Goal: Task Accomplishment & Management: Use online tool/utility

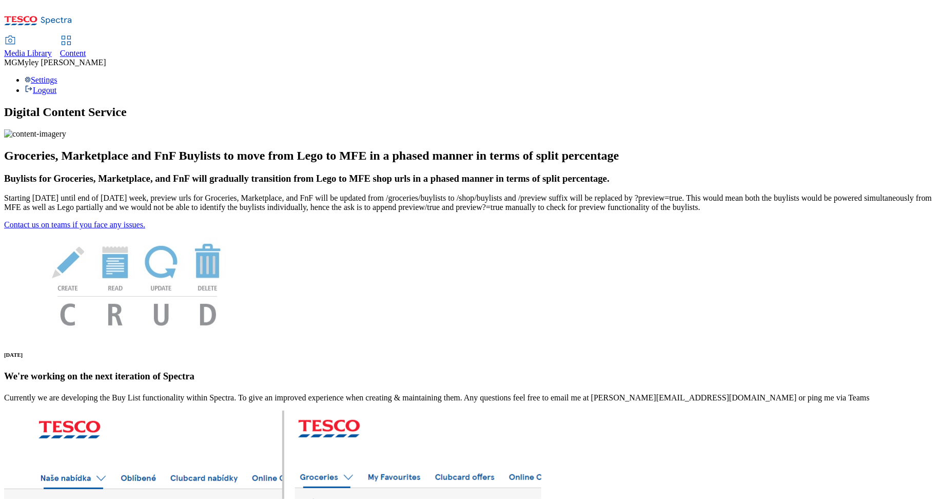
click at [86, 49] on div "Content" at bounding box center [73, 53] width 26 height 9
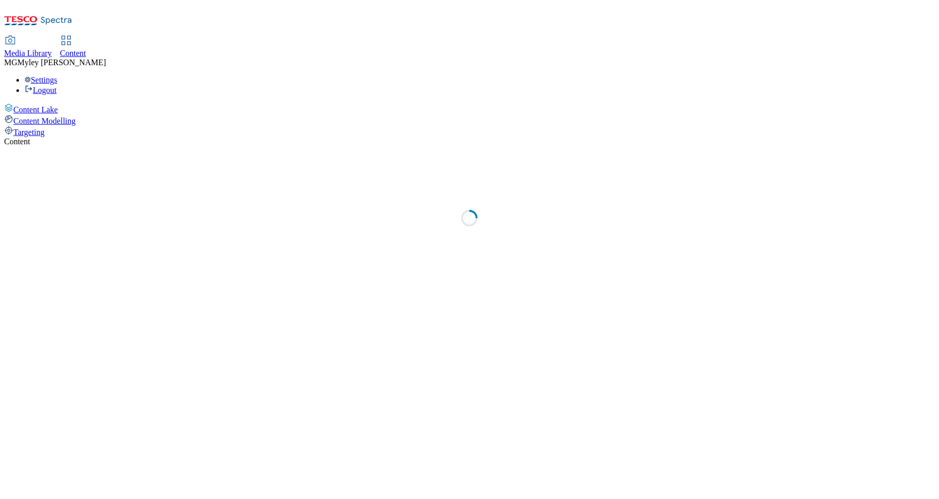
select select "ghs-uk"
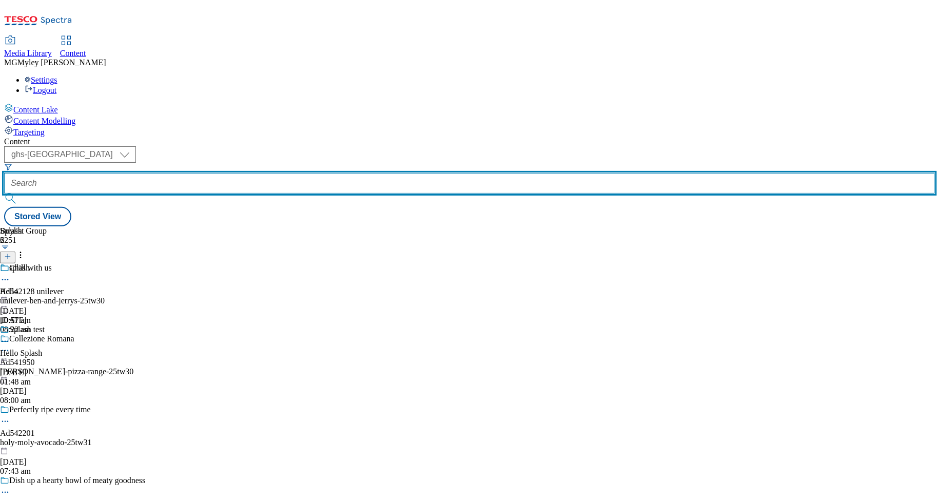
click at [255, 173] on input "text" at bounding box center [469, 183] width 931 height 21
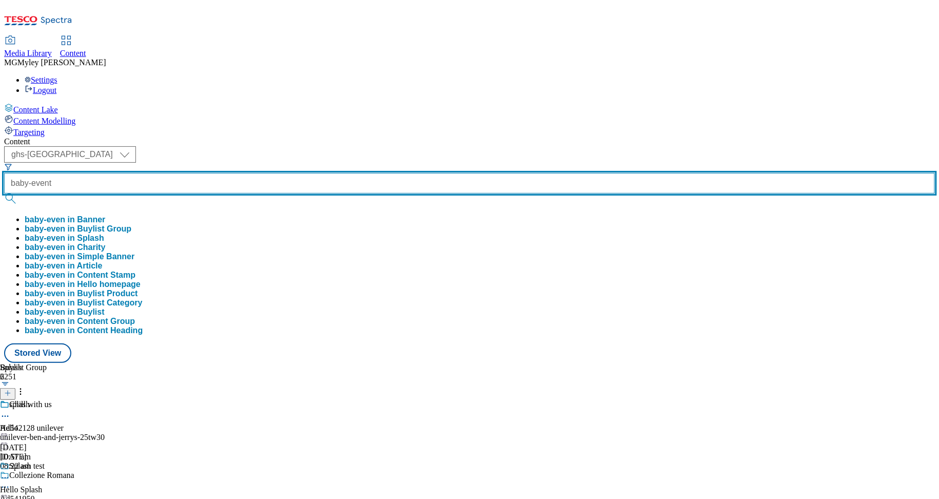
type input "baby-event"
click at [4, 194] on button "submit" at bounding box center [11, 199] width 14 height 10
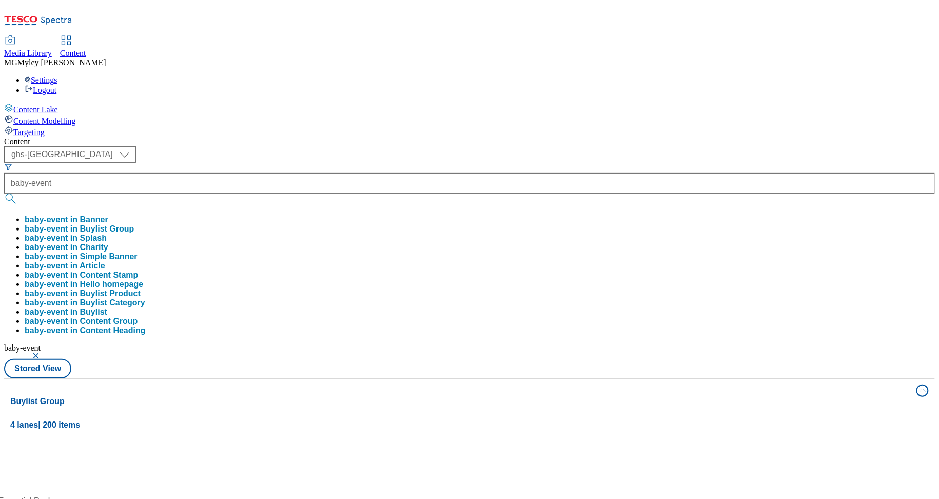
click at [430, 36] on div "Media Library Content MG Myley Grainge Lovick Settings Logout" at bounding box center [469, 65] width 931 height 59
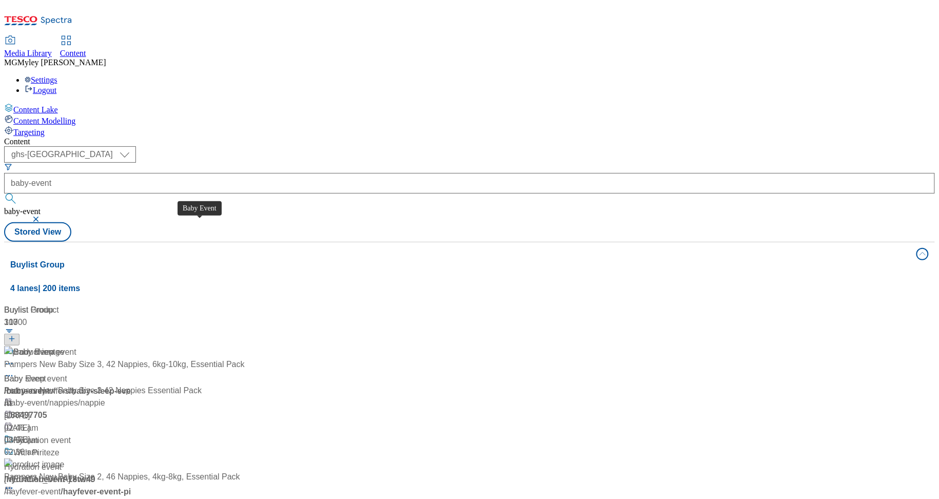
click at [46, 373] on span "Baby Event" at bounding box center [25, 379] width 42 height 12
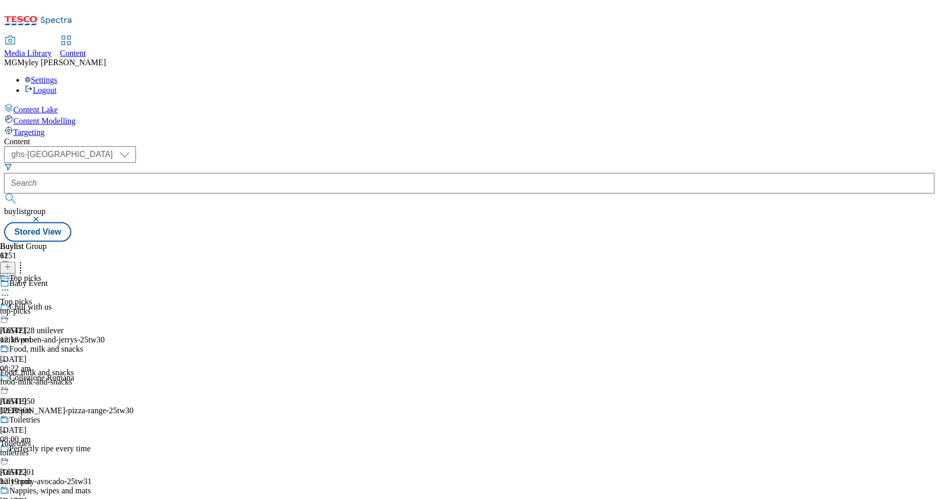
click at [114, 306] on div "top-picks" at bounding box center [57, 310] width 114 height 9
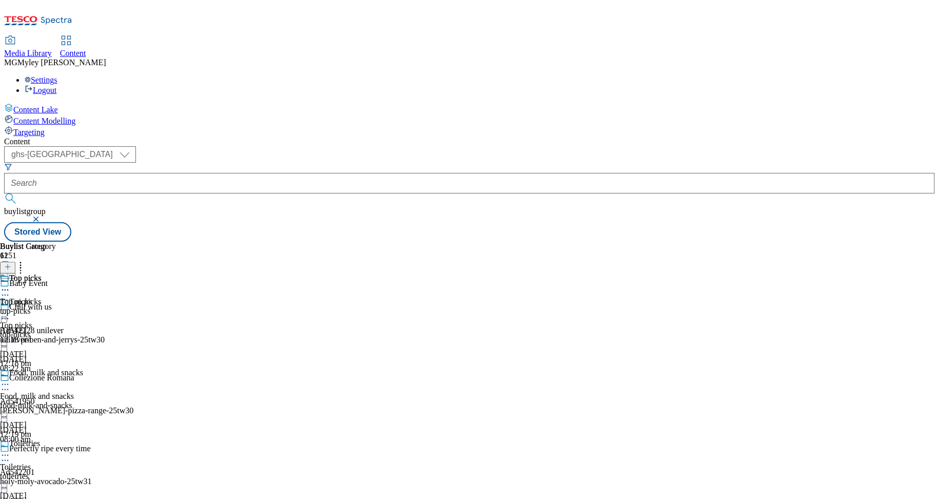
click at [6, 313] on circle at bounding box center [6, 314] width 2 height 2
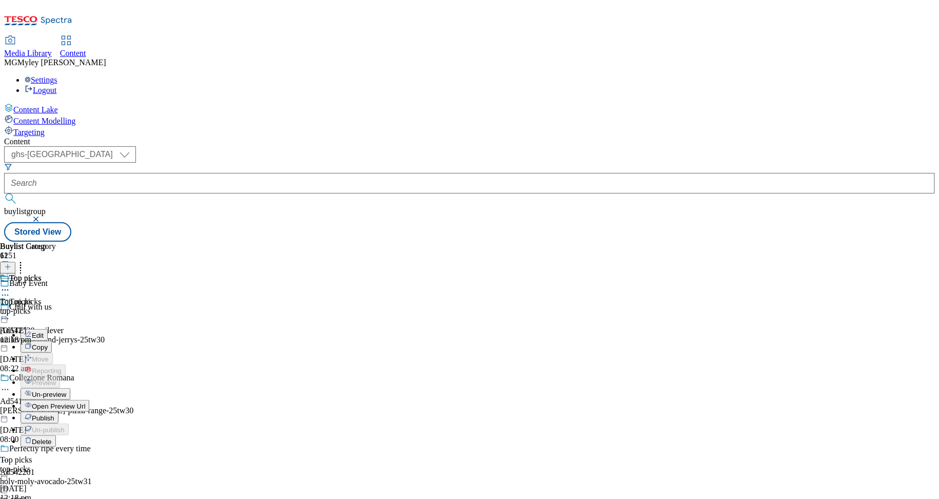
click at [54, 414] on span "Publish" at bounding box center [43, 418] width 23 height 8
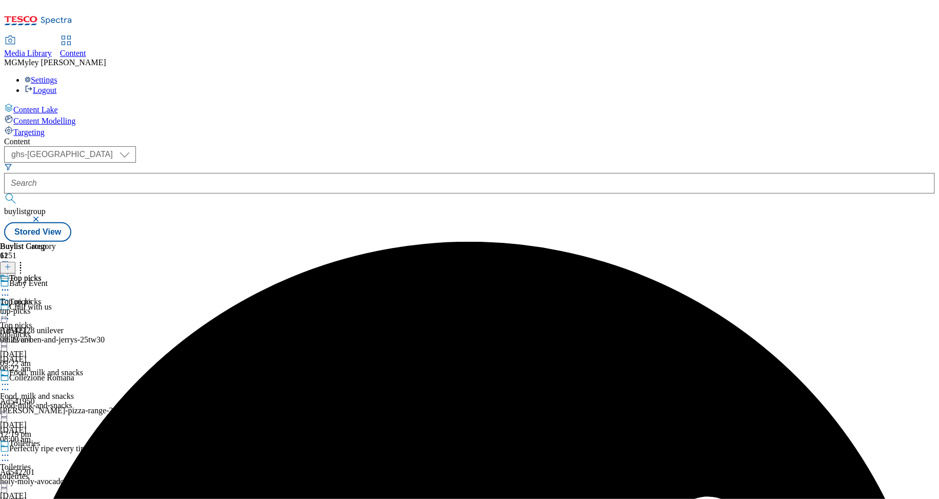
click at [114, 401] on div "food-milk-and-snacks" at bounding box center [57, 405] width 114 height 9
click at [10, 379] on icon at bounding box center [5, 384] width 10 height 10
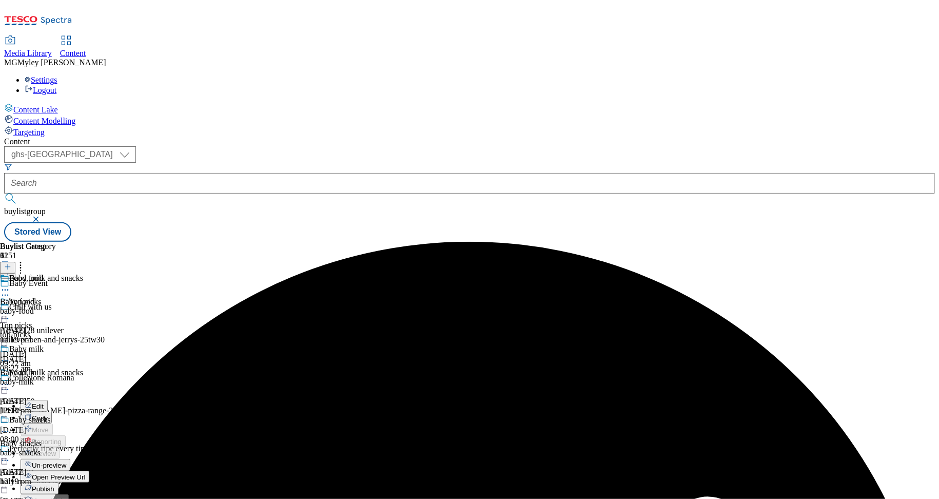
click at [54, 485] on span "Publish" at bounding box center [43, 489] width 23 height 8
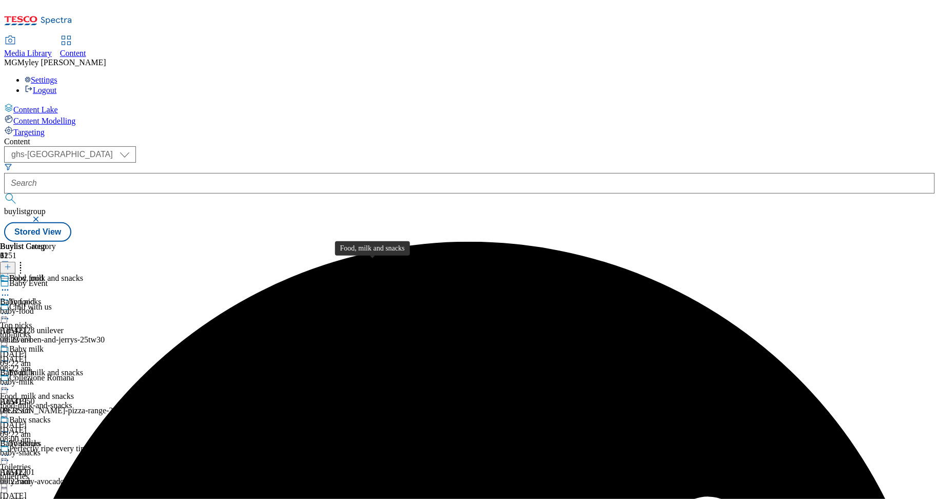
scroll to position [150, 0]
click at [114, 472] on div "toiletries" at bounding box center [57, 476] width 114 height 9
click at [10, 450] on icon at bounding box center [5, 455] width 10 height 10
click at [40, 439] on div "Toiletries" at bounding box center [24, 443] width 31 height 9
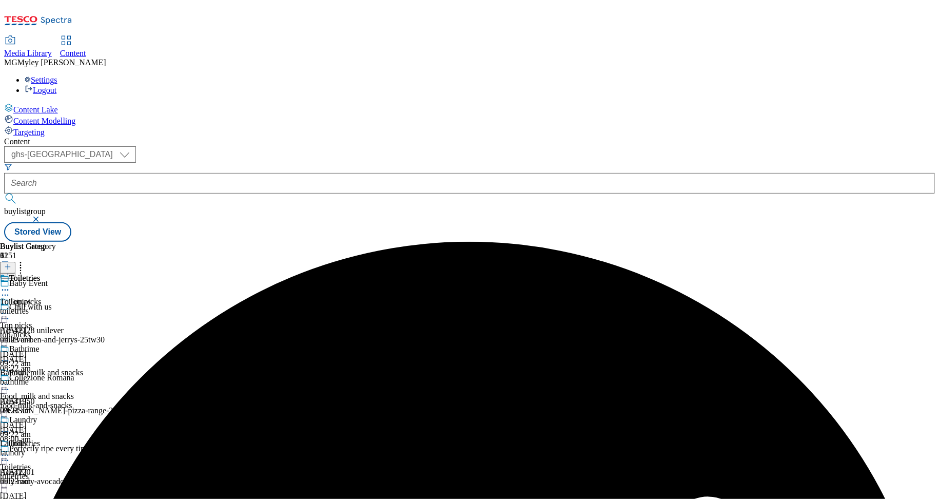
scroll to position [243, 0]
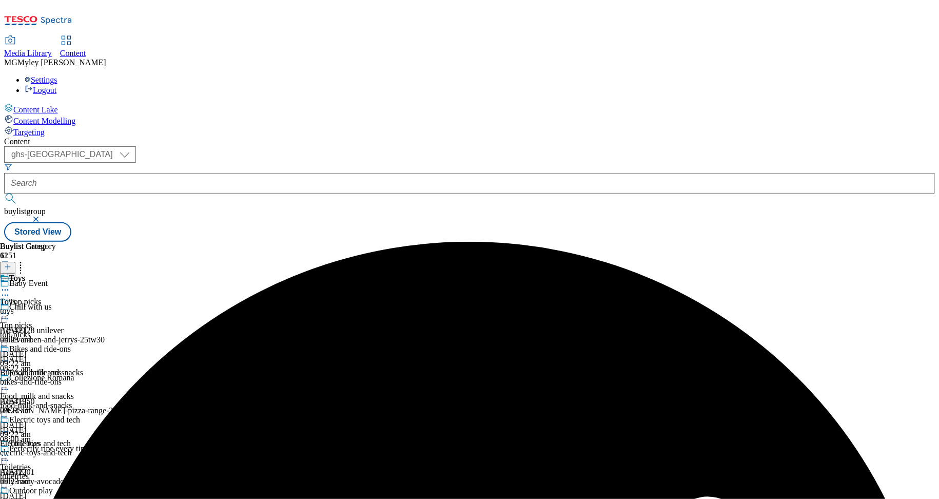
scroll to position [787, 0]
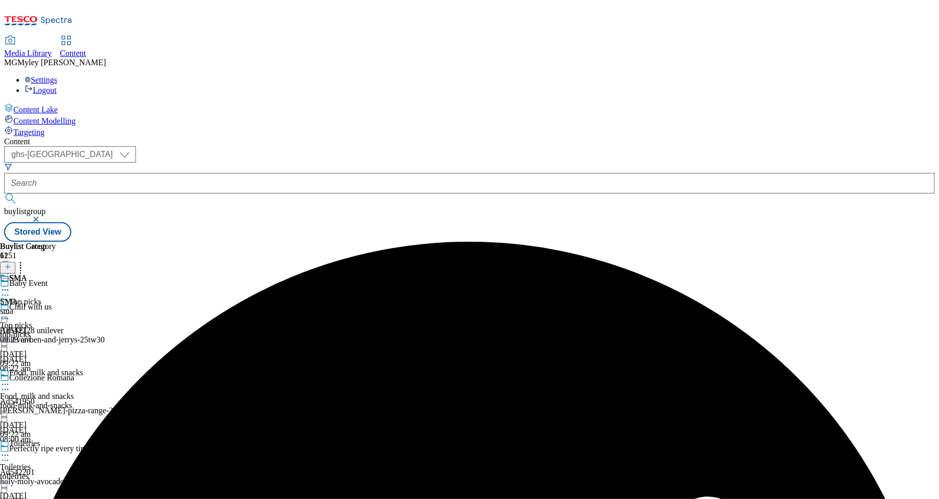
scroll to position [867, 0]
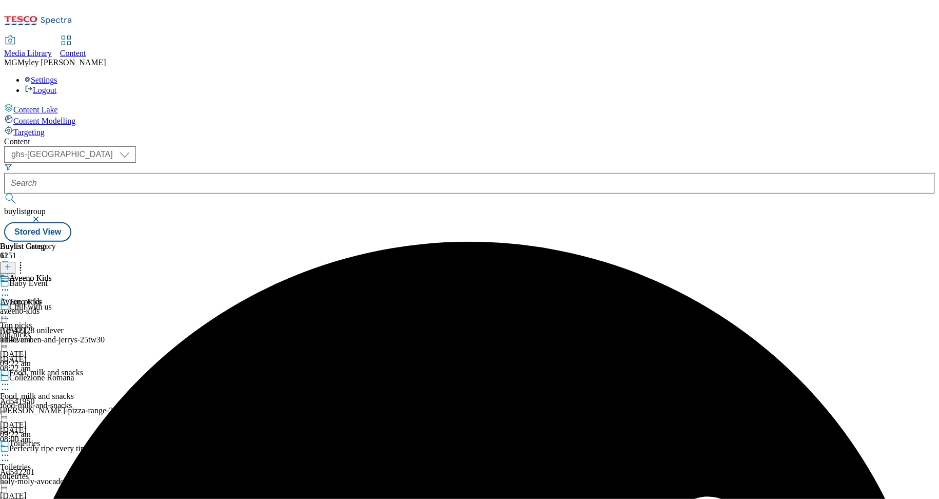
scroll to position [952, 0]
